Goal: Find specific page/section: Find specific page/section

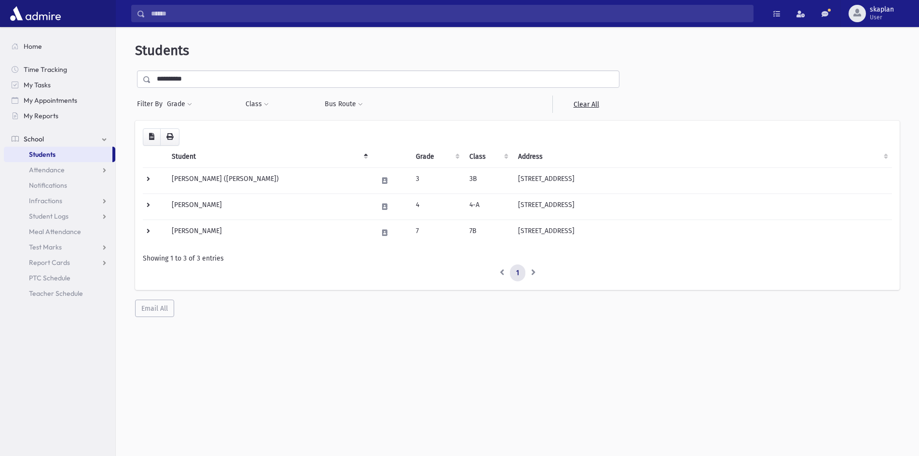
click at [197, 83] on input "**********" at bounding box center [385, 78] width 468 height 17
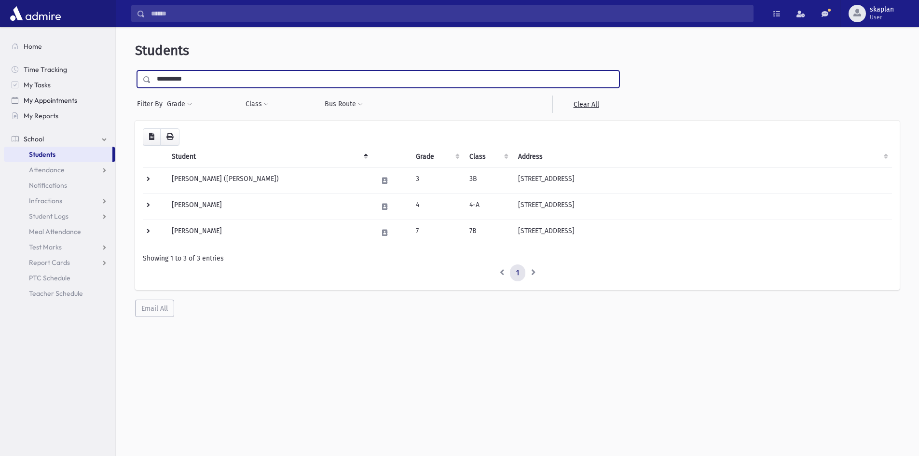
drag, startPoint x: 200, startPoint y: 77, endPoint x: 92, endPoint y: 99, distance: 110.6
click at [92, 99] on div "Search Results Students" at bounding box center [459, 240] width 919 height 481
type input "*******"
click at [135, 70] on input "submit" at bounding box center [148, 76] width 27 height 13
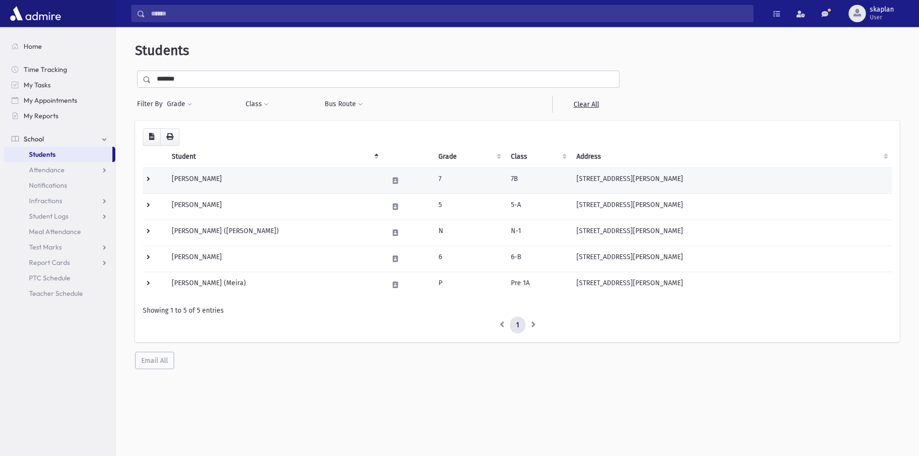
click at [149, 178] on td at bounding box center [154, 180] width 23 height 26
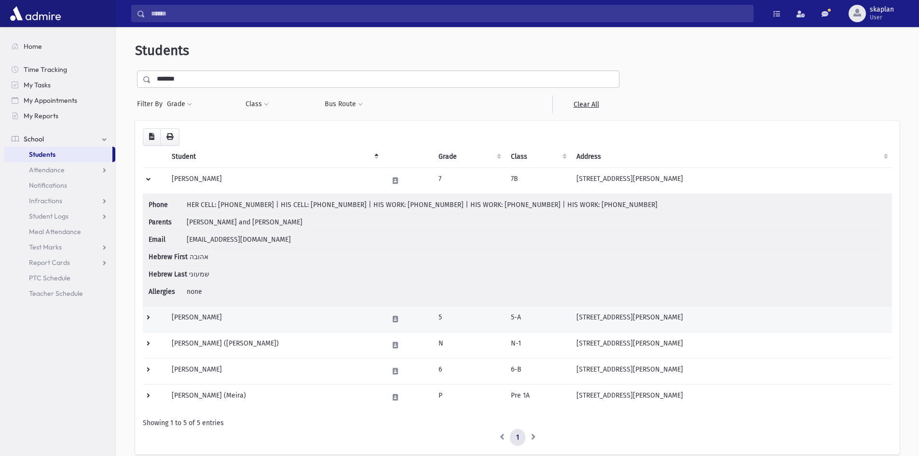
click at [150, 322] on td at bounding box center [154, 319] width 23 height 26
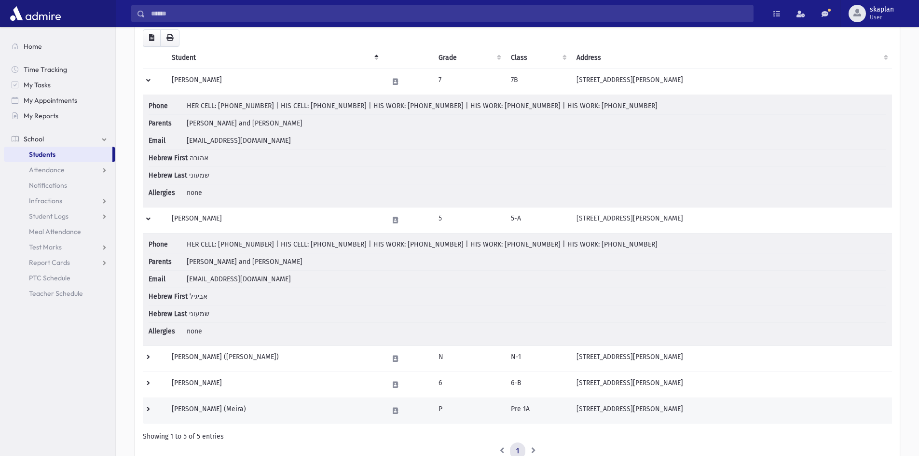
scroll to position [145, 0]
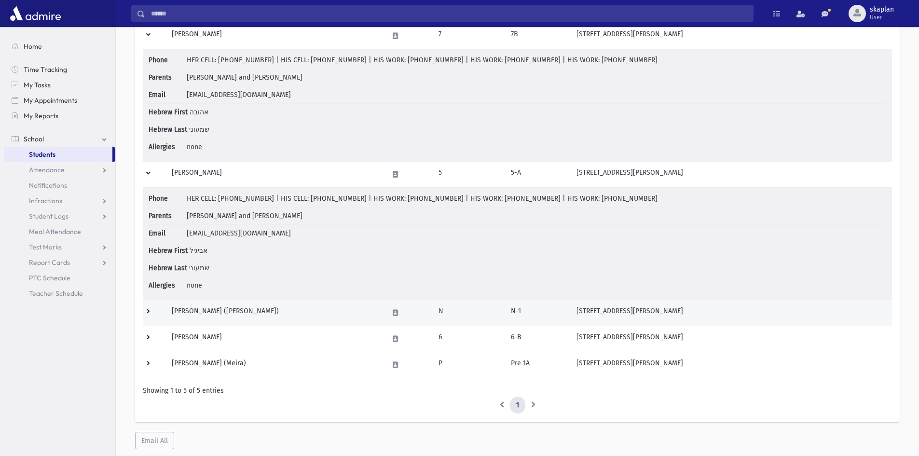
click at [148, 312] on td at bounding box center [154, 312] width 23 height 26
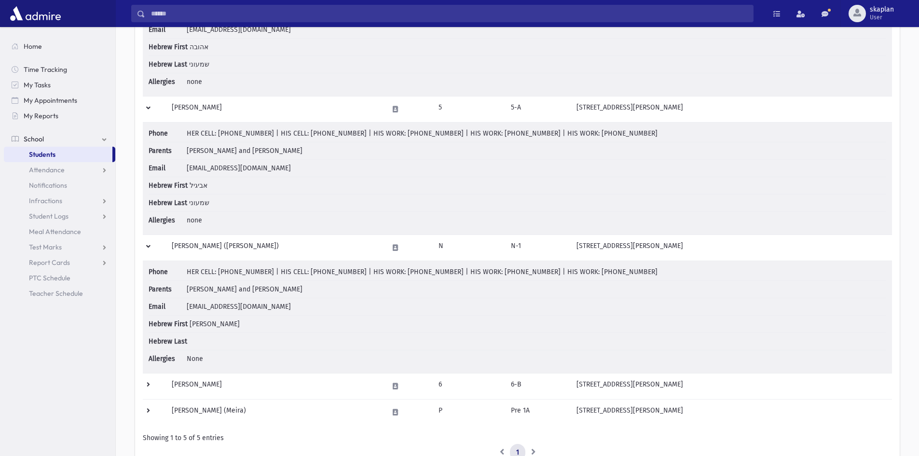
scroll to position [284, 0]
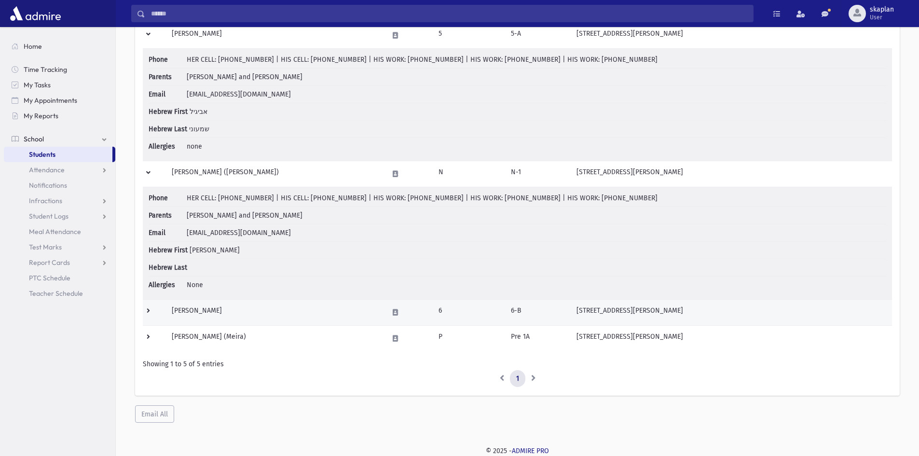
click at [150, 311] on td at bounding box center [154, 312] width 23 height 26
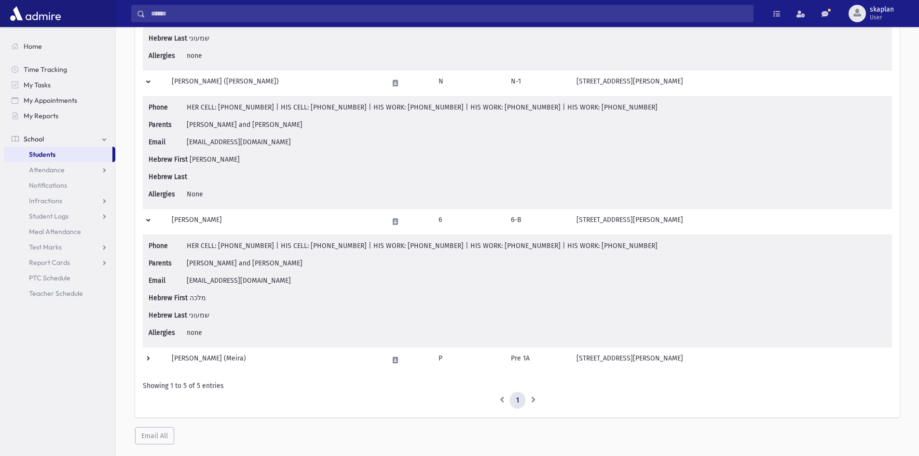
scroll to position [396, 0]
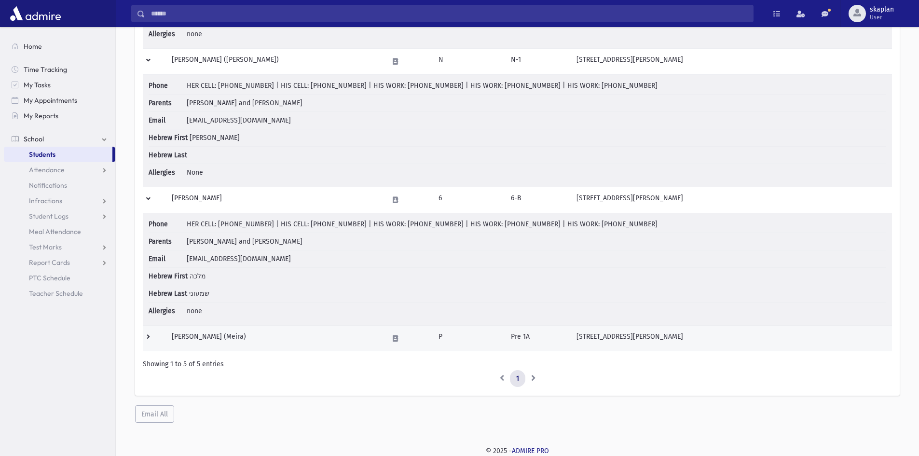
click at [154, 338] on td at bounding box center [154, 338] width 23 height 26
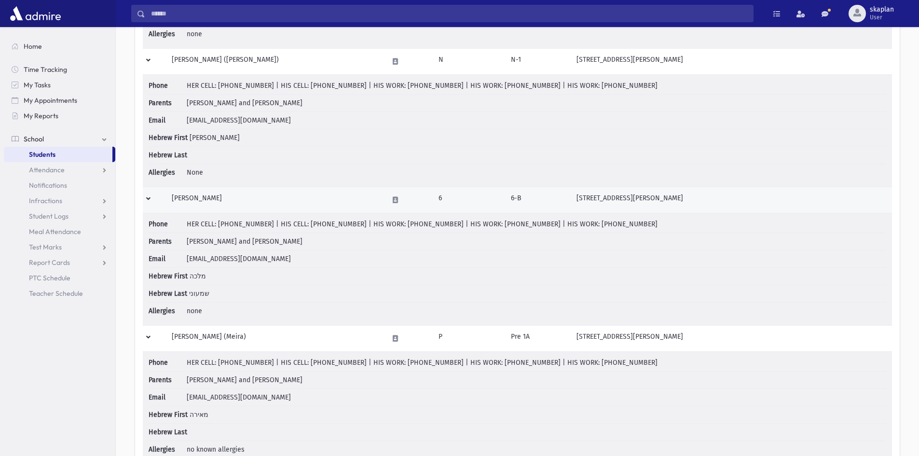
click at [191, 198] on td "Shimoni, Malka" at bounding box center [274, 200] width 216 height 26
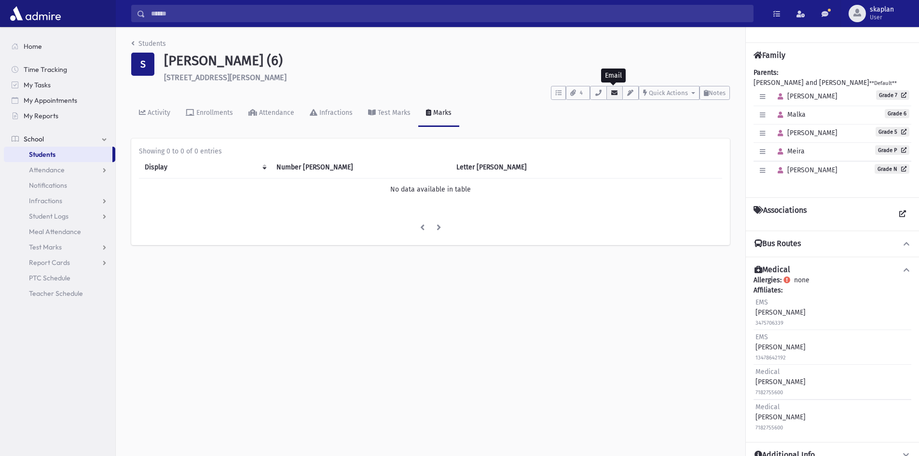
click at [614, 91] on icon "button" at bounding box center [614, 93] width 8 height 6
